Goal: Information Seeking & Learning: Learn about a topic

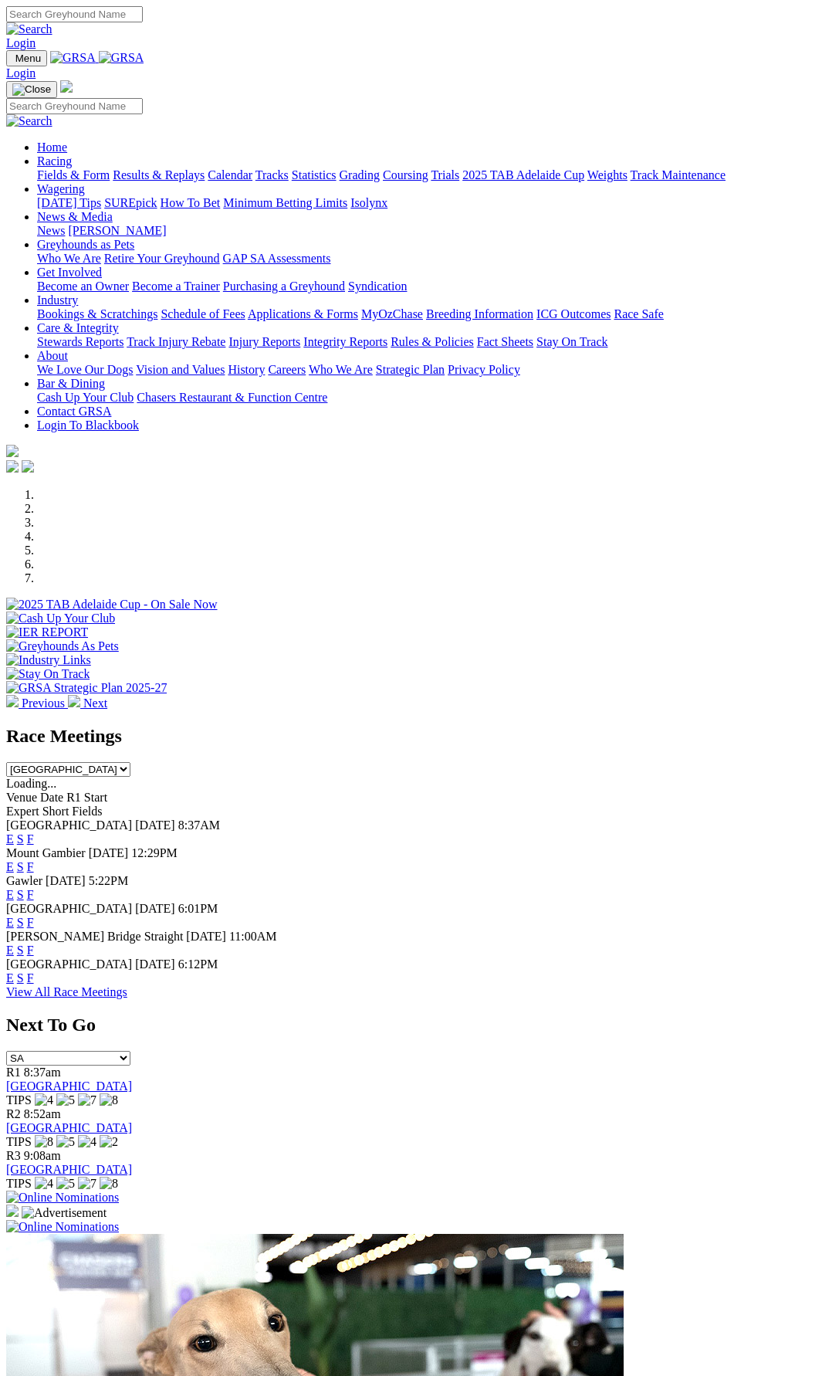
click at [130, 762] on select "South Australia New South Wales Northern Territory Queensland Tasmania Victoria…" at bounding box center [68, 769] width 124 height 15
select select "NSW"
click at [130, 762] on select "South Australia New South Wales Northern Territory Queensland Tasmania Victoria…" at bounding box center [68, 769] width 124 height 15
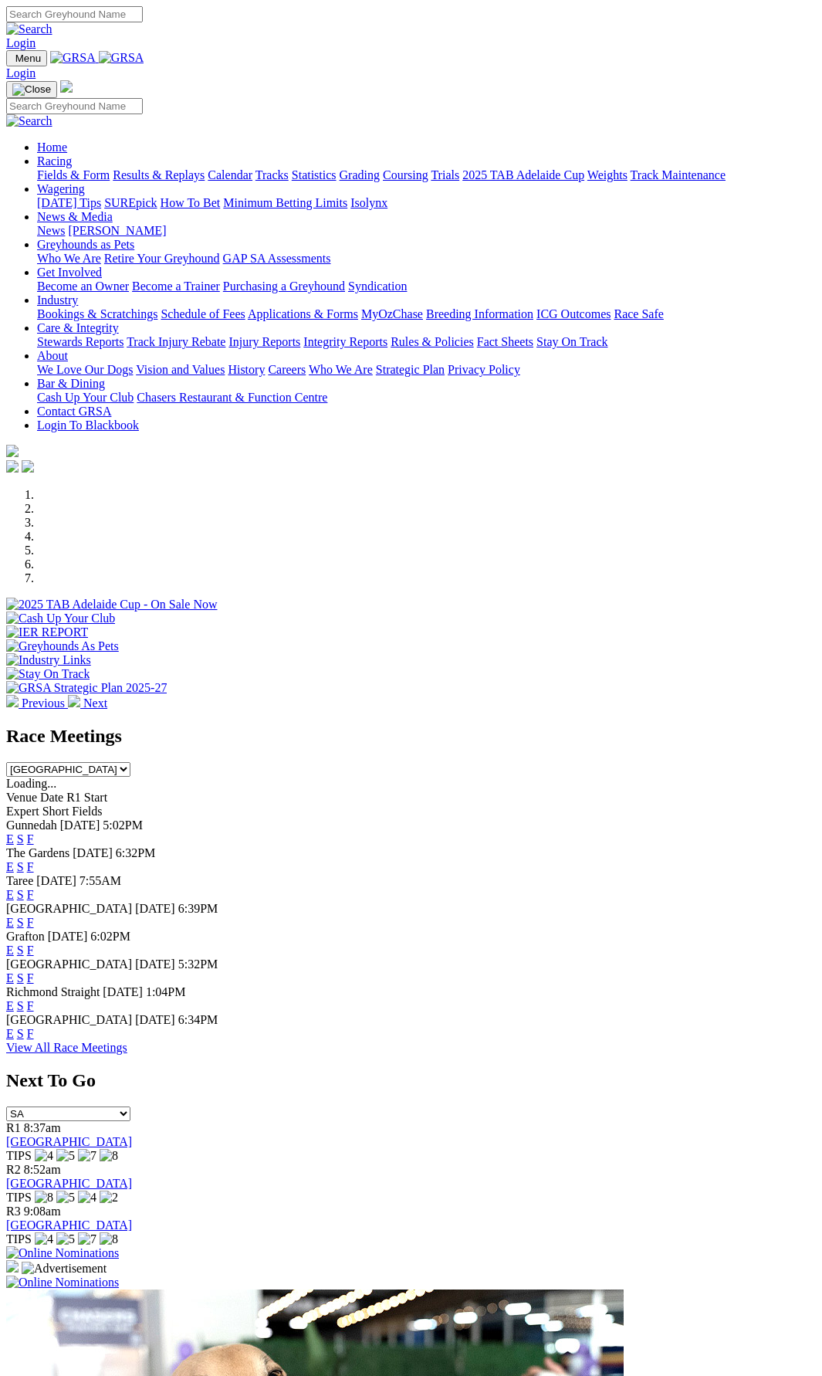
click at [14, 888] on link "E" at bounding box center [10, 894] width 8 height 13
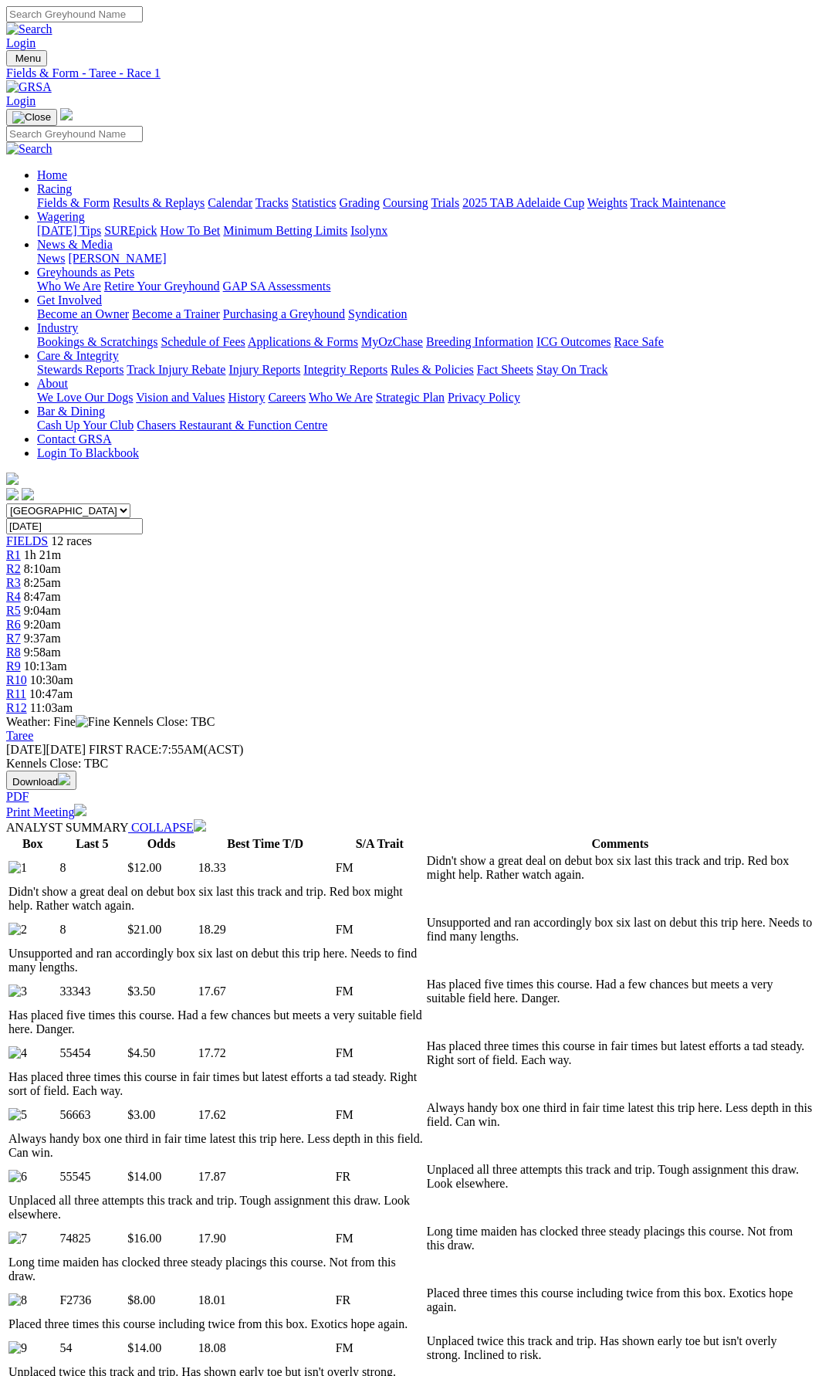
click at [61, 604] on span "9:04am" at bounding box center [42, 610] width 37 height 13
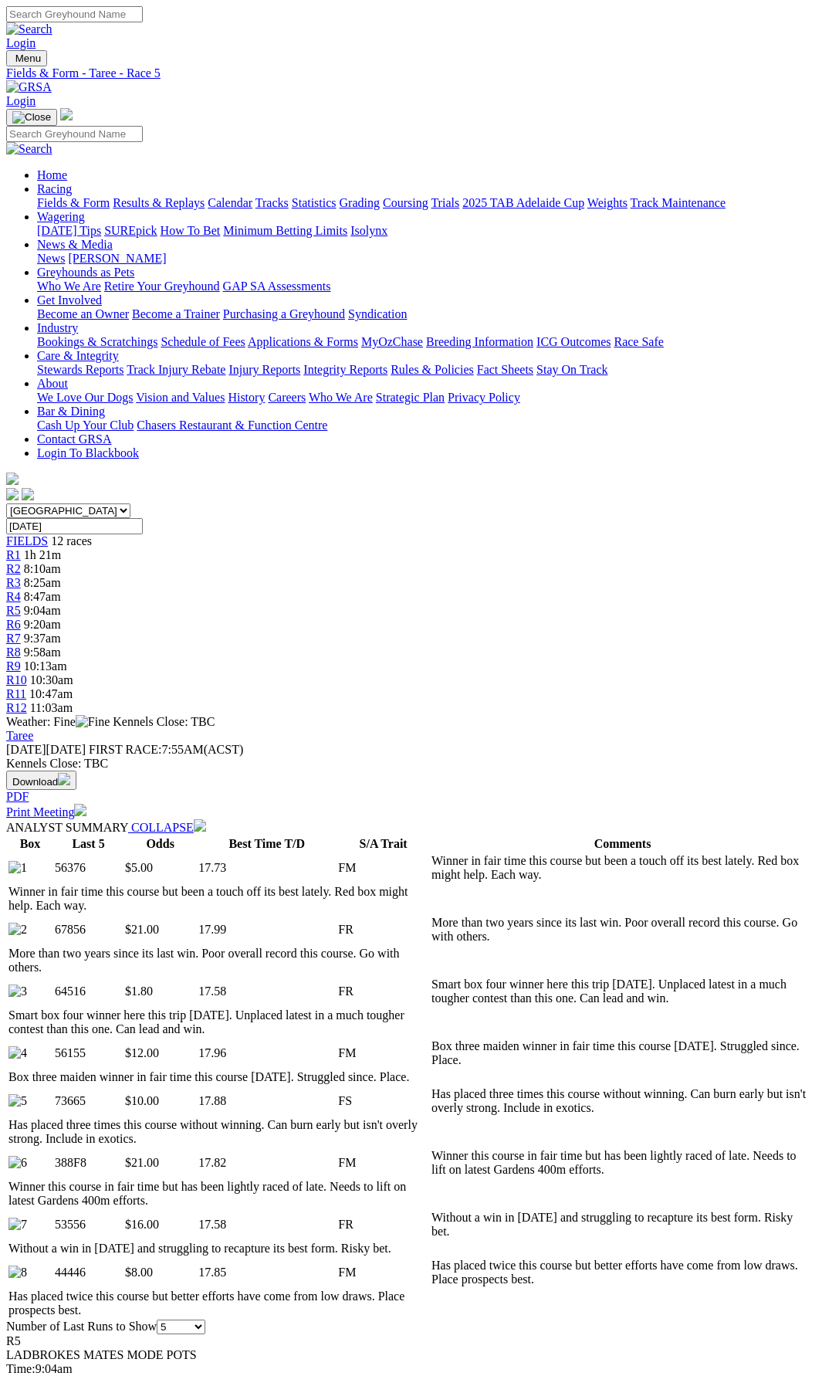
click at [473, 632] on div "R7 9:37am" at bounding box center [411, 639] width 810 height 14
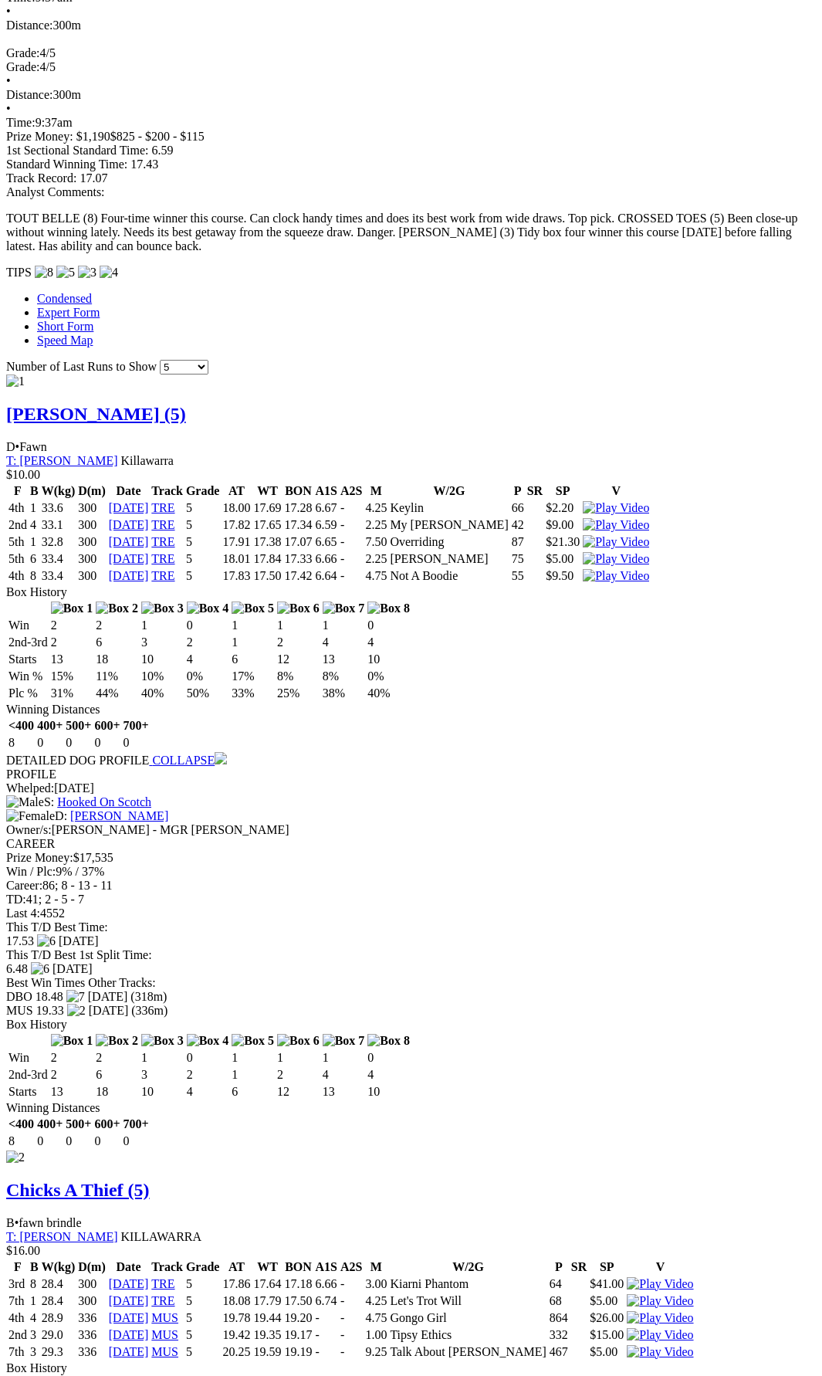
scroll to position [1390, 0]
